Goal: Task Accomplishment & Management: Manage account settings

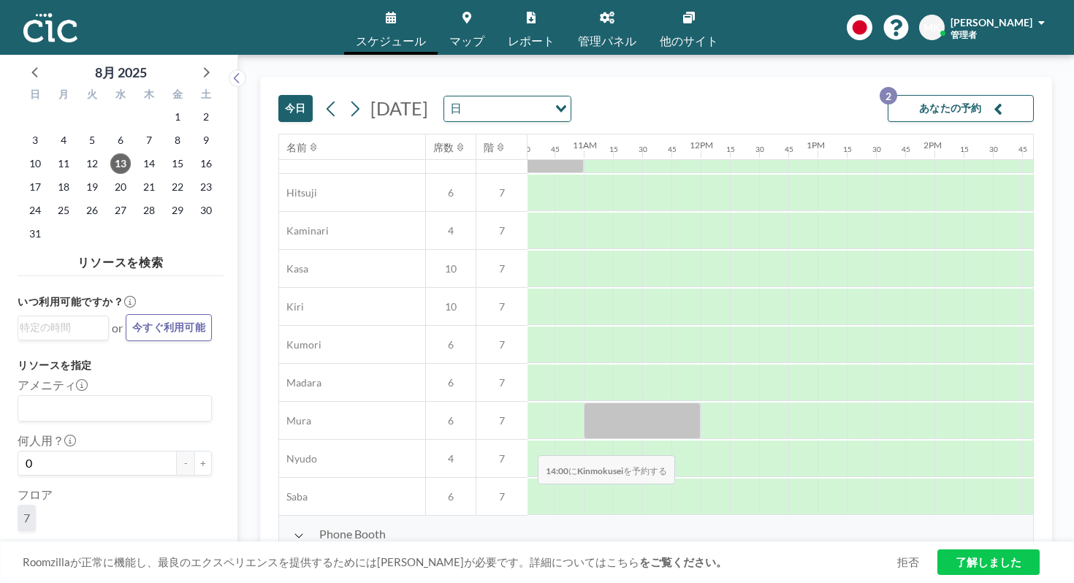
scroll to position [0, 1229]
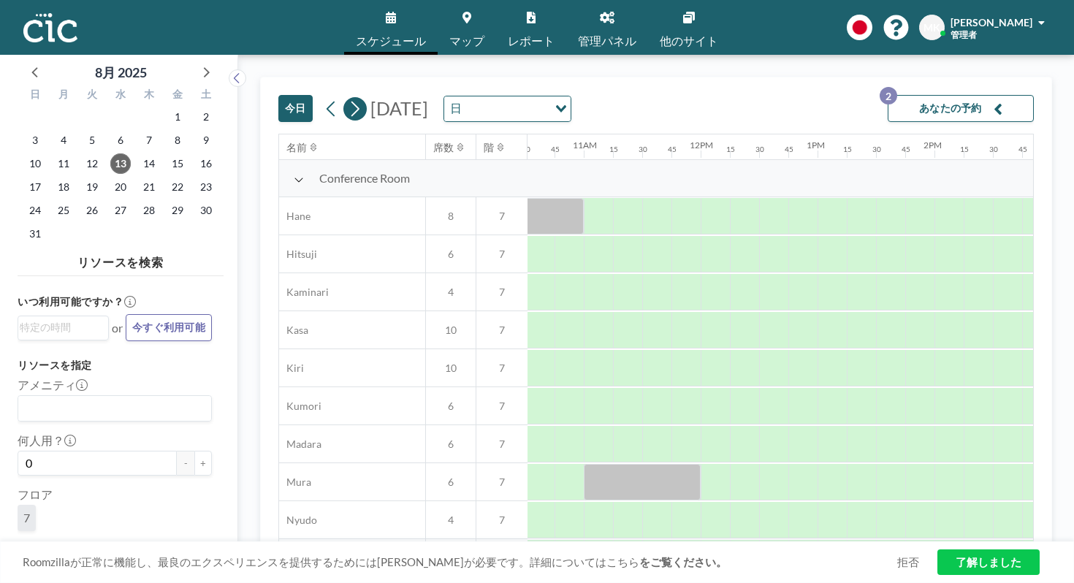
click at [348, 98] on icon at bounding box center [355, 109] width 14 height 22
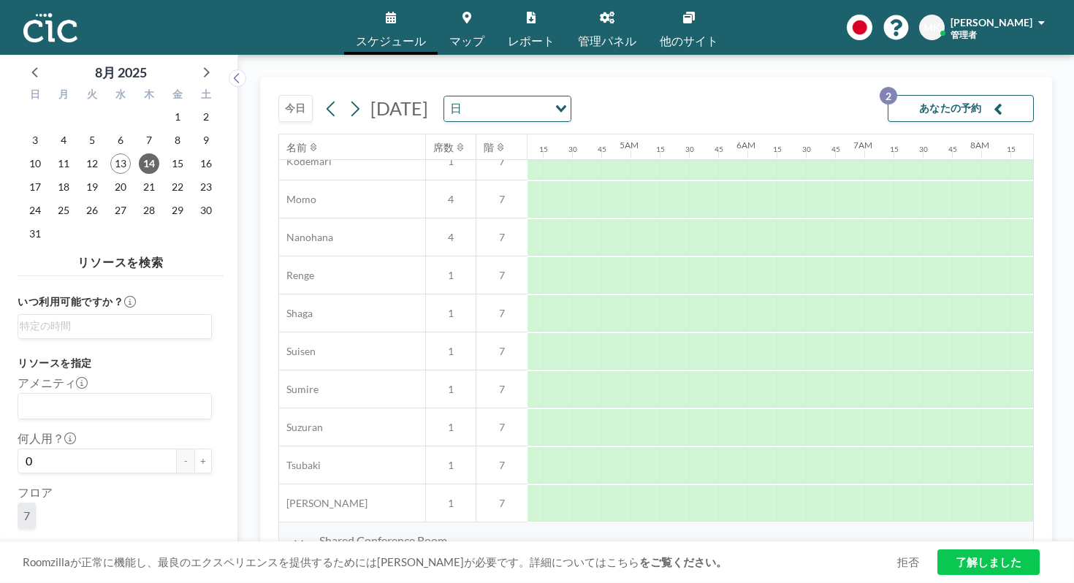
scroll to position [700, 468]
click at [320, 96] on div "2025年8月14日木曜日 日 Loading..." at bounding box center [445, 109] width 251 height 26
click at [351, 101] on icon at bounding box center [355, 108] width 8 height 15
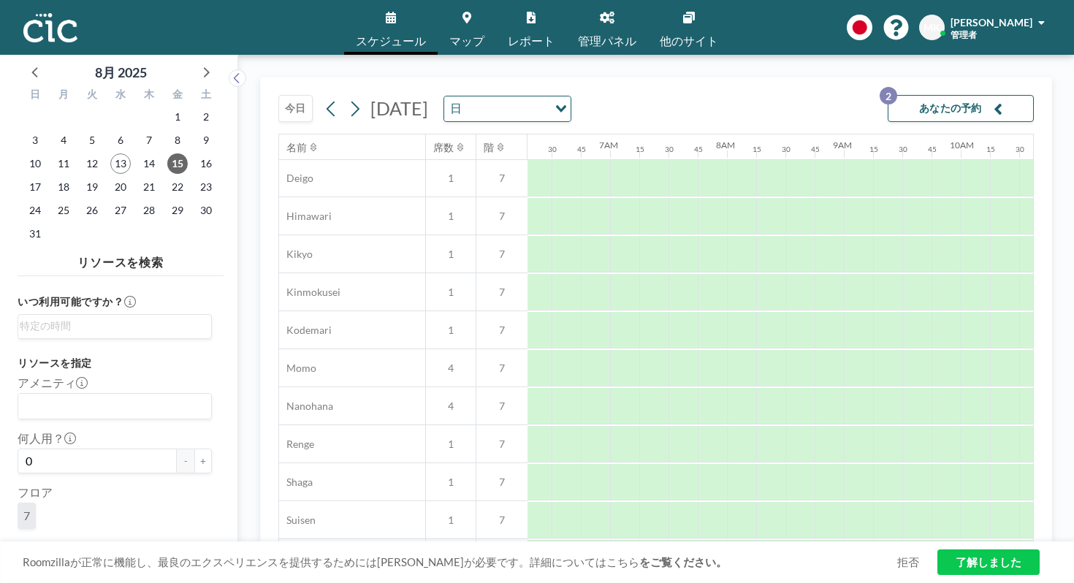
scroll to position [701, 736]
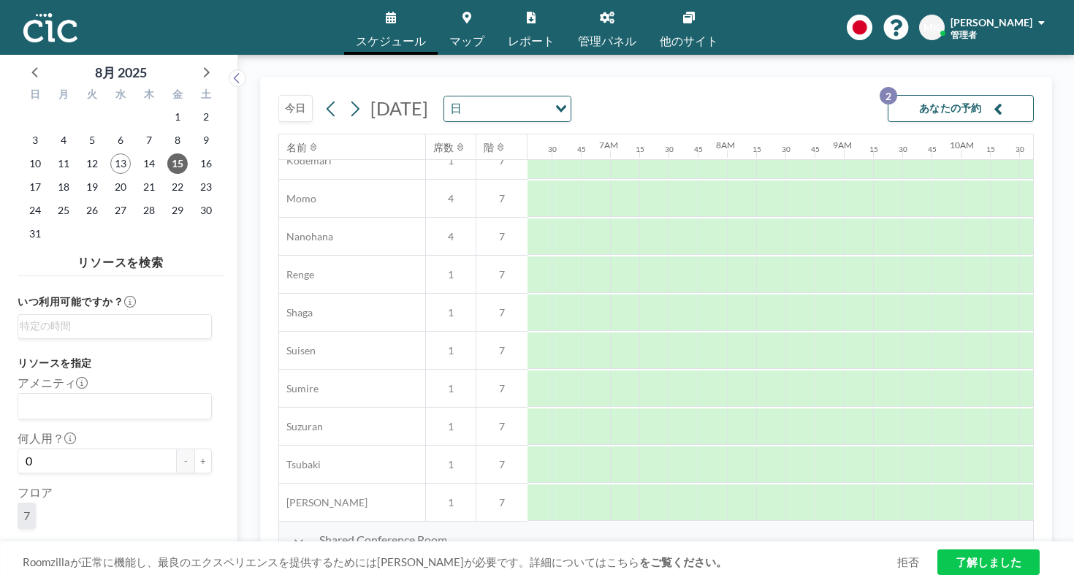
click at [278, 95] on button "今日" at bounding box center [295, 108] width 34 height 27
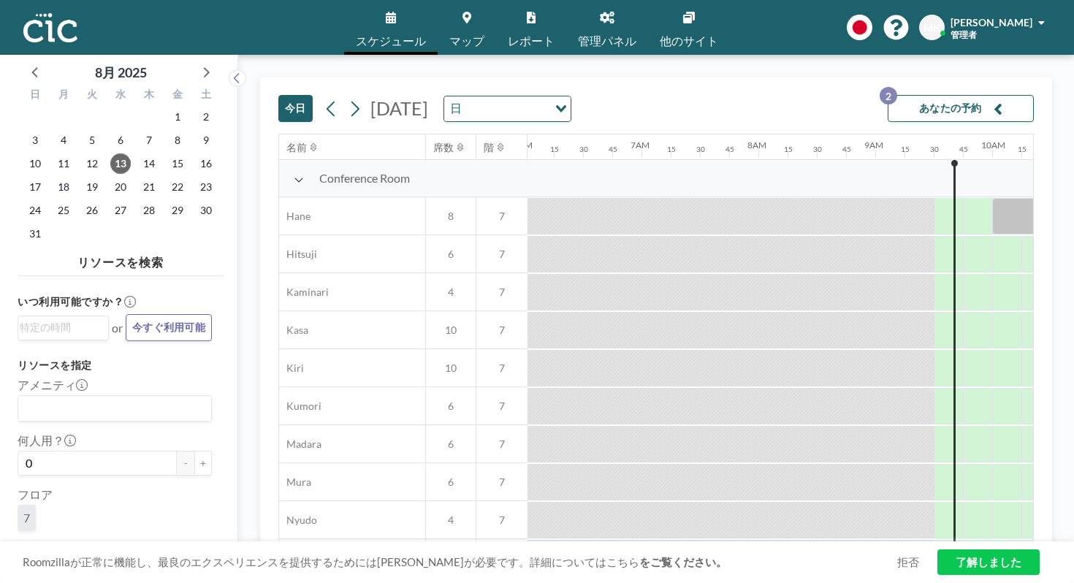
scroll to position [0, 878]
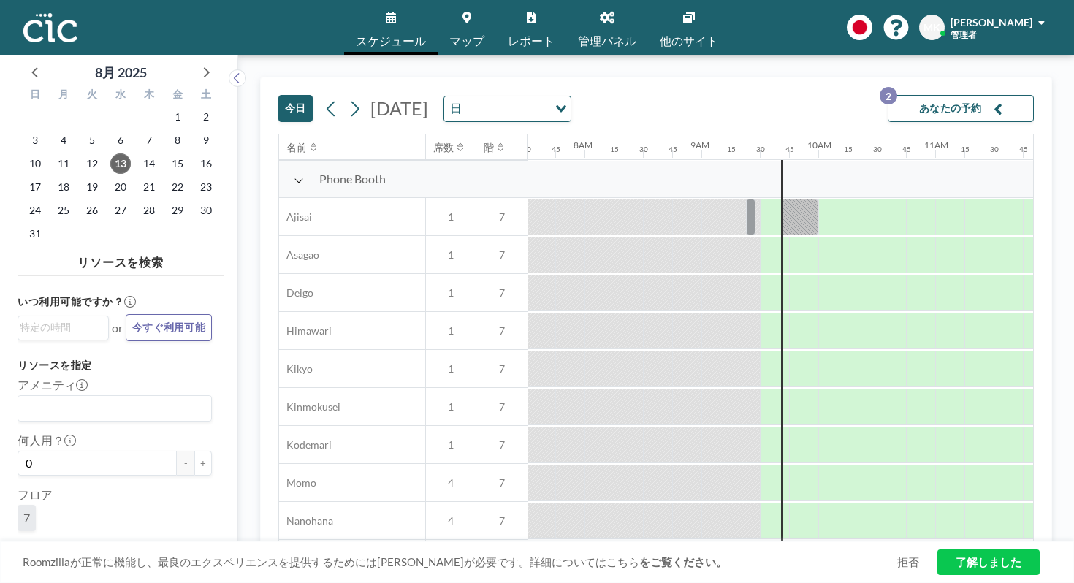
scroll to position [701, 878]
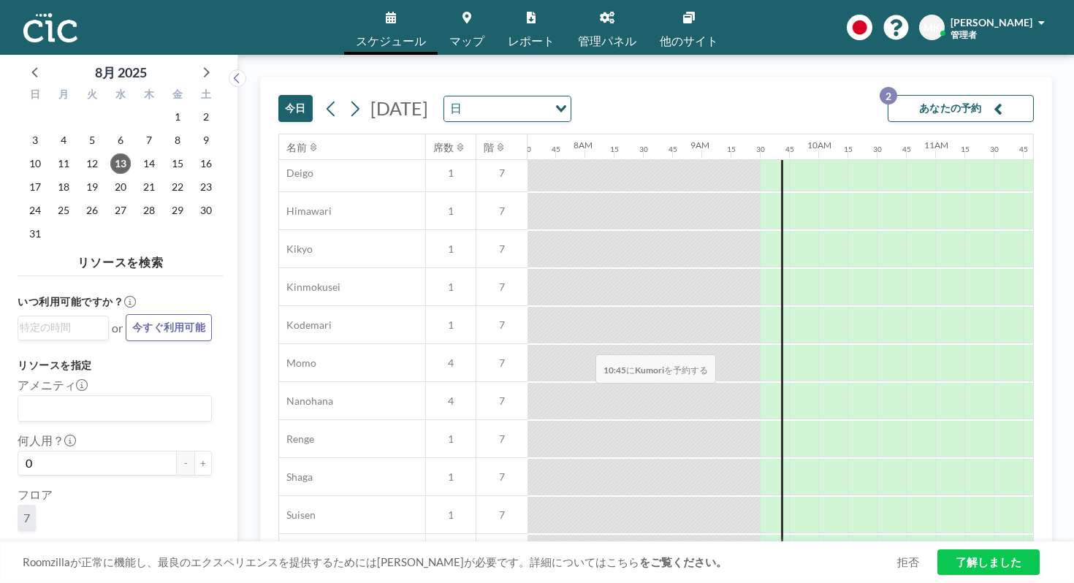
scroll to position [701, 878]
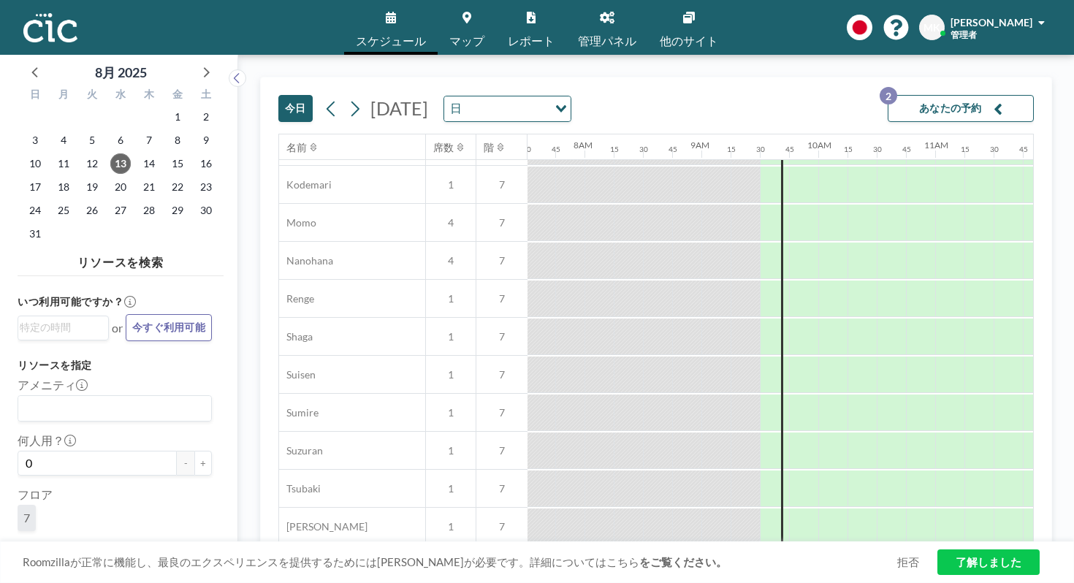
scroll to position [701, 878]
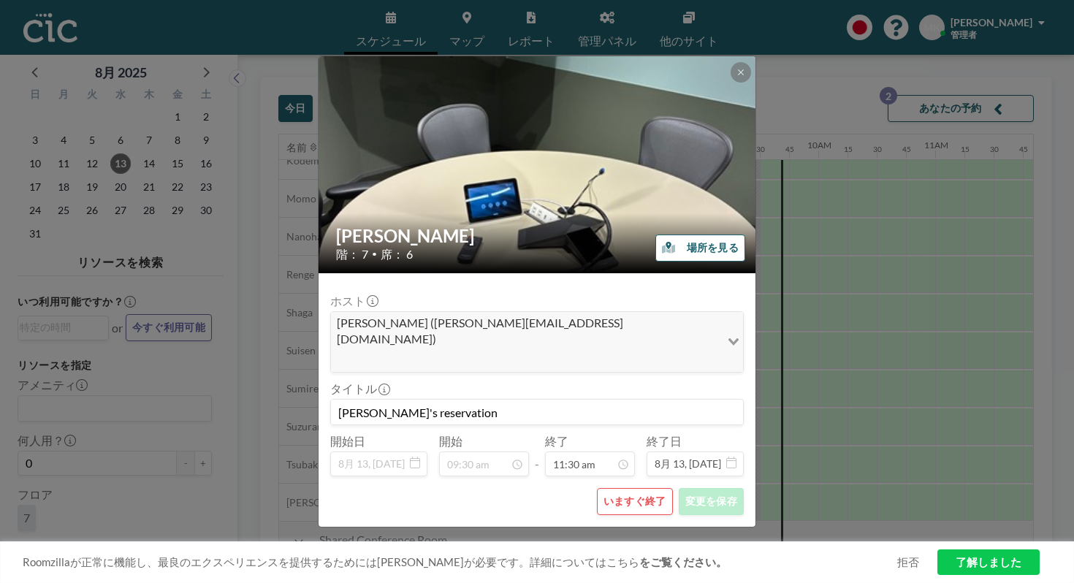
click at [612, 488] on button "いますぐ終了" at bounding box center [635, 501] width 76 height 27
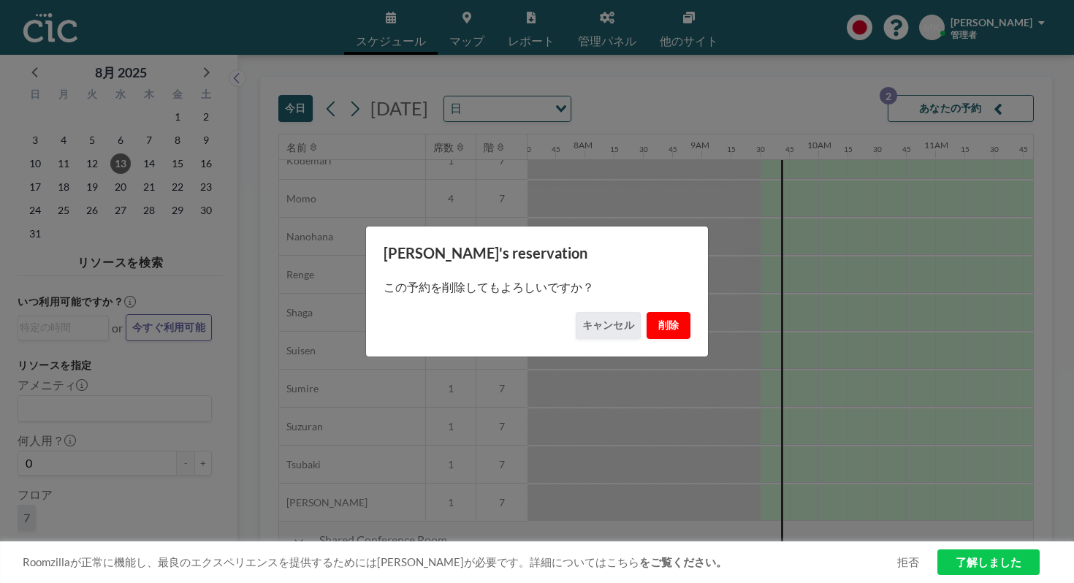
click at [647, 312] on button "削除" at bounding box center [668, 325] width 44 height 27
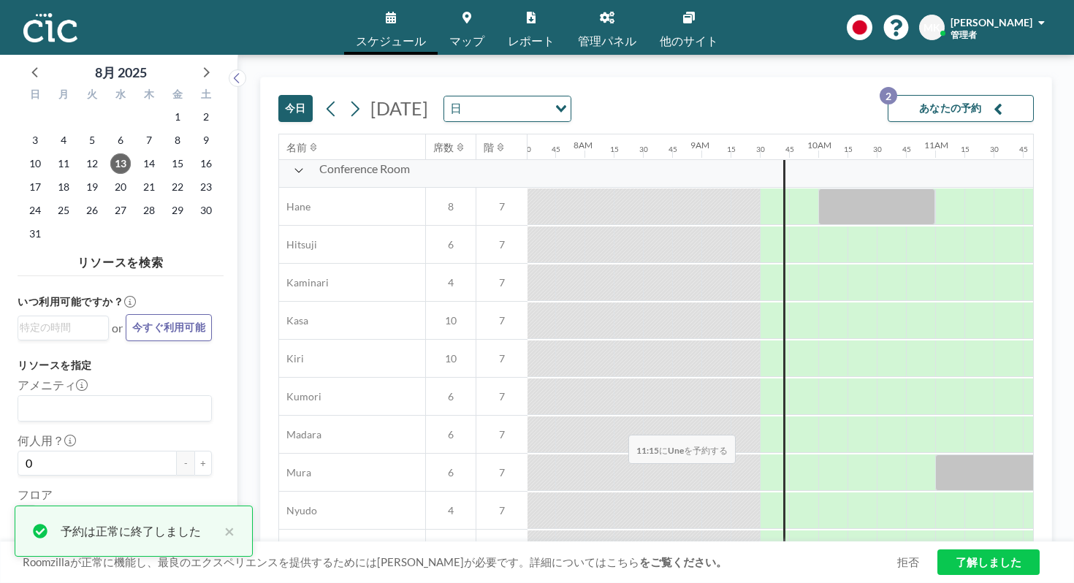
scroll to position [0, 878]
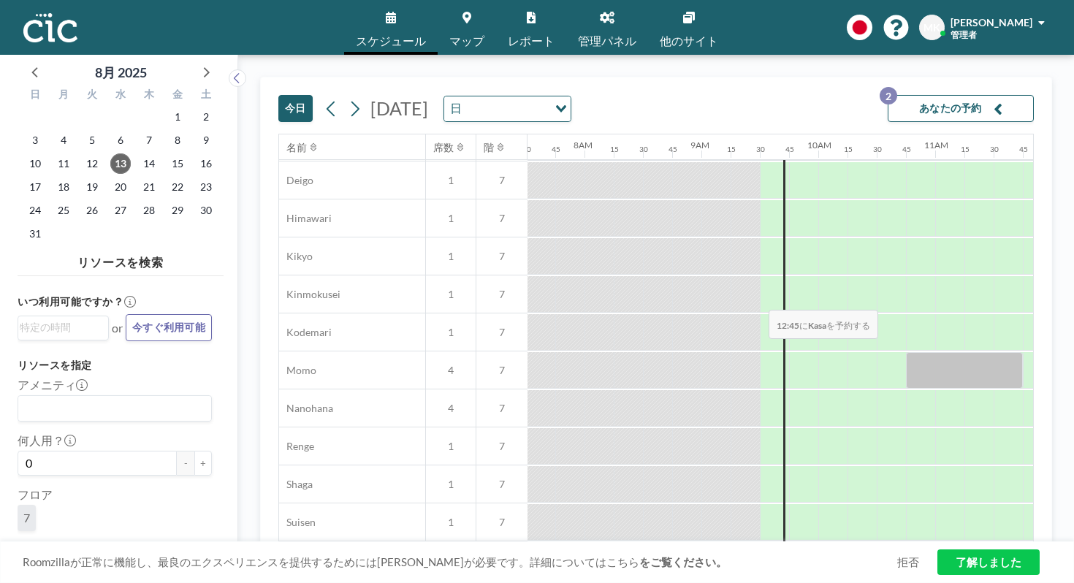
scroll to position [701, 878]
